Goal: Task Accomplishment & Management: Use online tool/utility

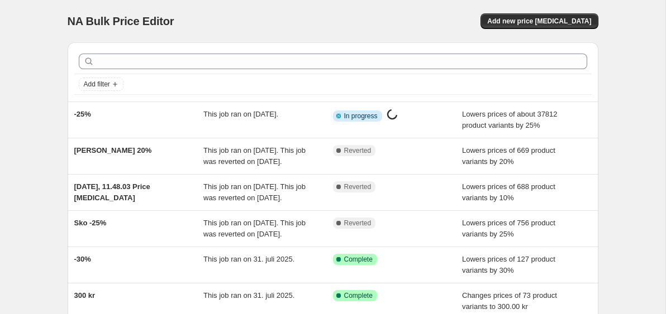
click at [24, 70] on div "NA Bulk Price Editor. This page is ready NA Bulk Price Editor Add new price [ME…" at bounding box center [332, 287] width 665 height 575
click at [36, 158] on div "NA Bulk Price Editor. This page is ready NA Bulk Price Editor Add new price [ME…" at bounding box center [332, 287] width 665 height 575
click at [37, 163] on div "NA Bulk Price Editor. This page is ready NA Bulk Price Editor Add new price [ME…" at bounding box center [332, 287] width 665 height 575
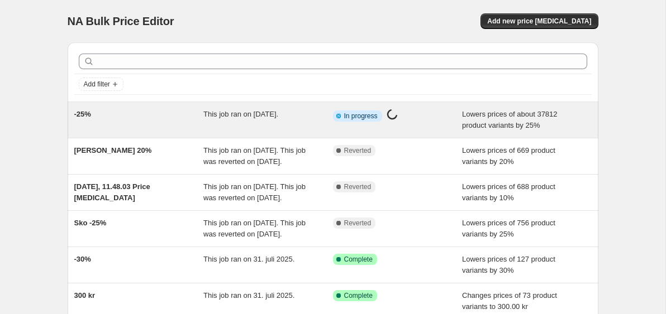
click at [278, 116] on span "This job ran on [DATE]." at bounding box center [240, 114] width 75 height 8
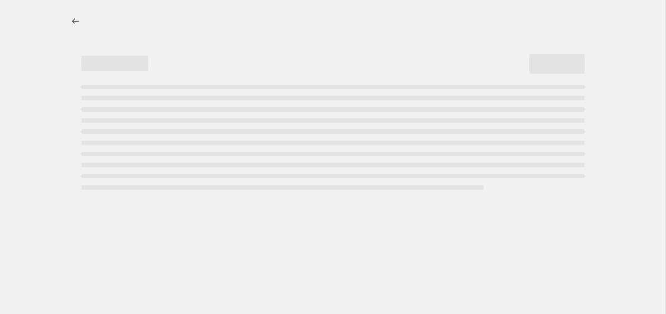
select select "percentage"
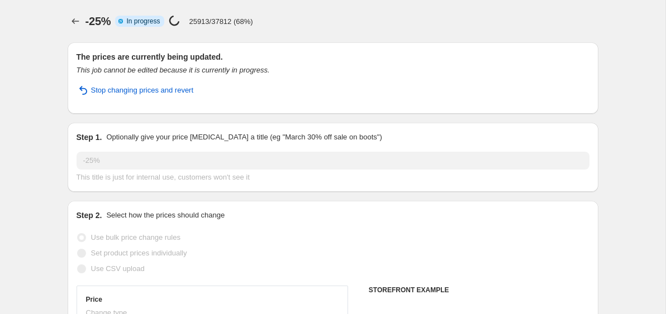
click at [75, 22] on icon "Price change jobs" at bounding box center [75, 21] width 11 height 11
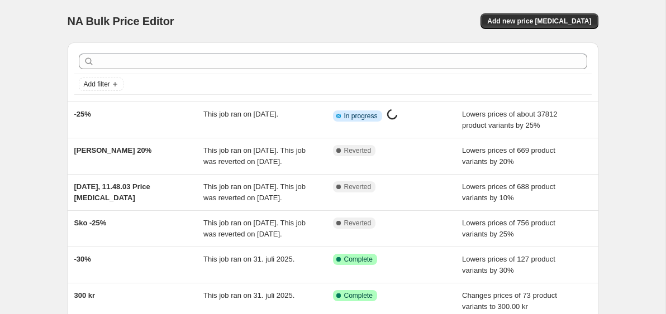
click at [44, 84] on div "NA Bulk Price Editor. This page is ready NA Bulk Price Editor Add new price [ME…" at bounding box center [332, 287] width 665 height 575
click at [282, 26] on div "NA Bulk Price Editor" at bounding box center [195, 21] width 255 height 16
click at [57, 60] on div "NA Bulk Price Editor. This page is ready NA Bulk Price Editor Add new price cha…" at bounding box center [332, 287] width 557 height 575
click at [301, 28] on div "NA Bulk Price Editor" at bounding box center [195, 21] width 255 height 16
click at [630, 83] on div "NA Bulk Price Editor. This page is ready NA Bulk Price Editor Add new price cha…" at bounding box center [332, 287] width 665 height 575
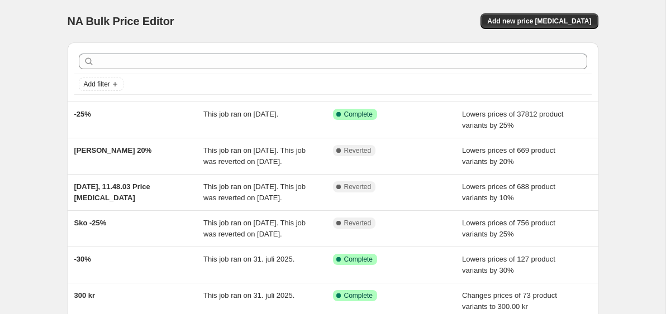
click at [630, 83] on div "NA Bulk Price Editor. This page is ready NA Bulk Price Editor Add new price cha…" at bounding box center [332, 287] width 665 height 575
click at [630, 81] on div "NA Bulk Price Editor. This page is ready NA Bulk Price Editor Add new price cha…" at bounding box center [332, 287] width 665 height 575
click at [630, 76] on div "NA Bulk Price Editor. This page is ready NA Bulk Price Editor Add new price cha…" at bounding box center [332, 287] width 665 height 575
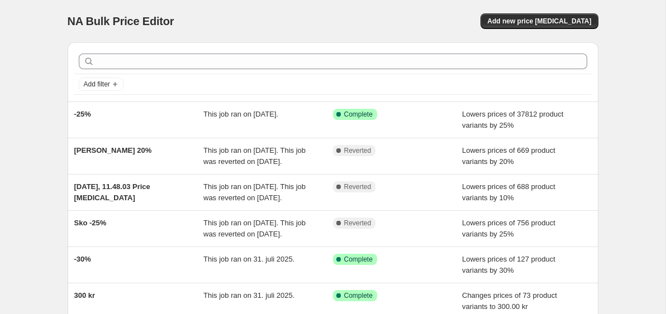
click at [630, 76] on div "NA Bulk Price Editor. This page is ready NA Bulk Price Editor Add new price cha…" at bounding box center [332, 287] width 665 height 575
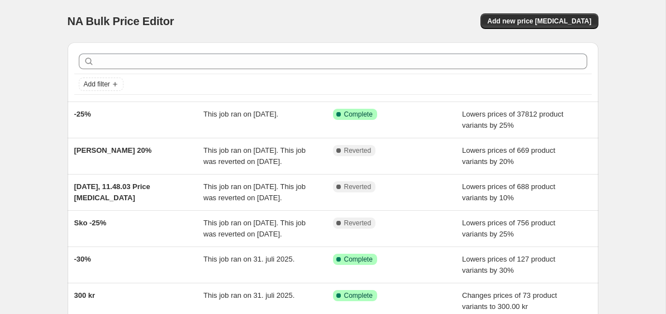
click at [630, 76] on div "NA Bulk Price Editor. This page is ready NA Bulk Price Editor Add new price cha…" at bounding box center [332, 287] width 665 height 575
